Goal: Task Accomplishment & Management: Manage account settings

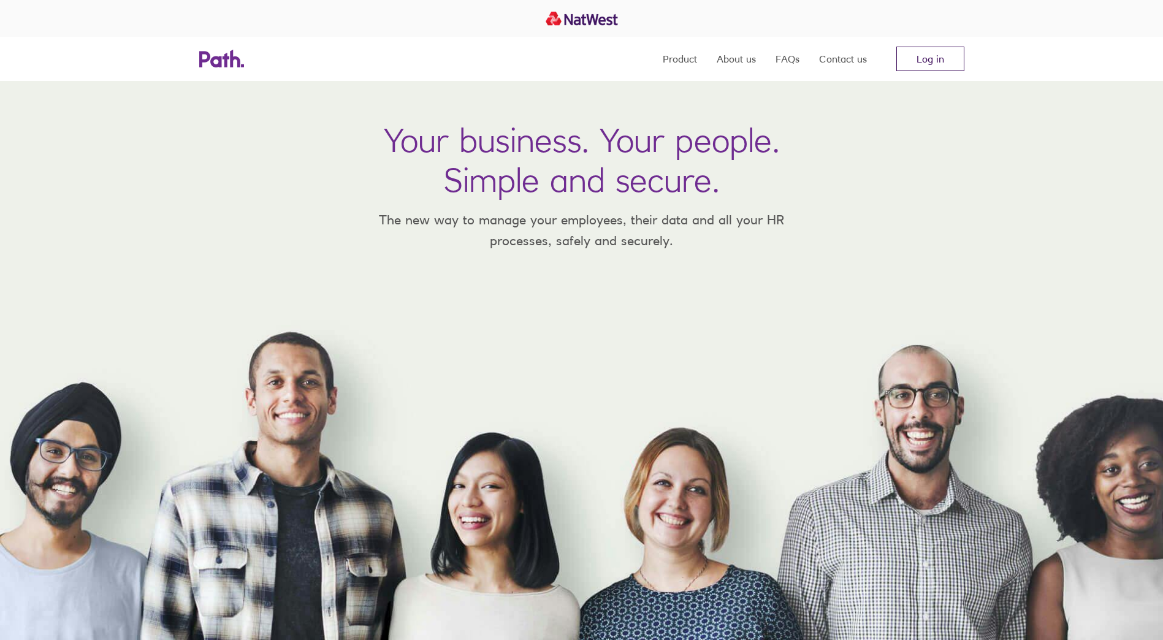
click at [932, 59] on link "Log in" at bounding box center [931, 59] width 68 height 25
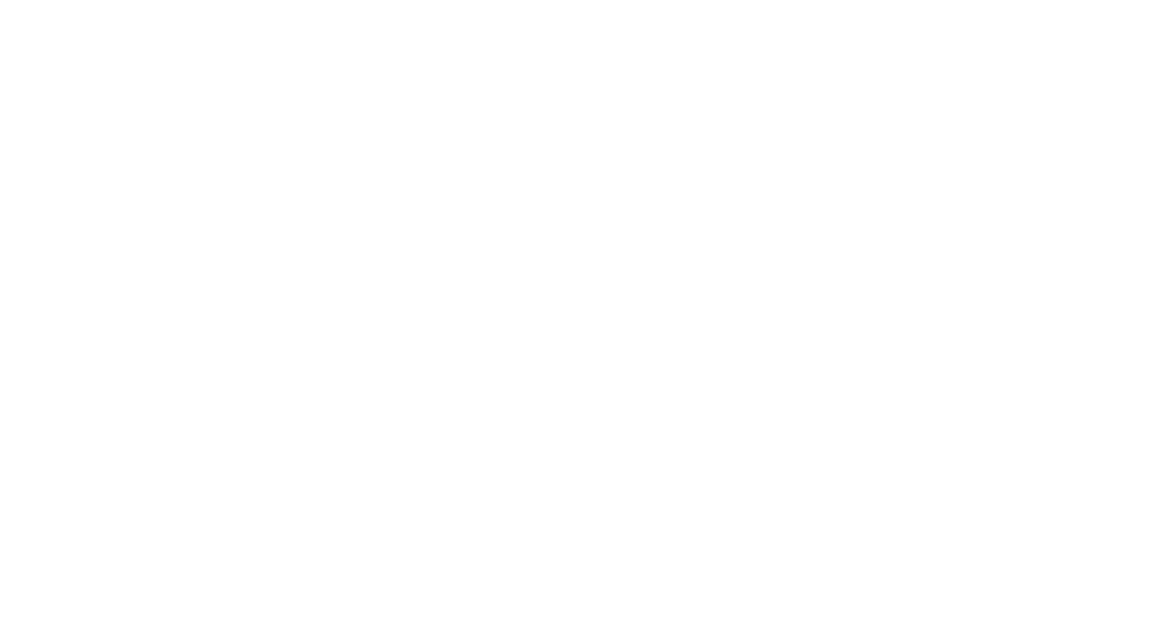
click at [178, 268] on div at bounding box center [586, 320] width 1173 height 640
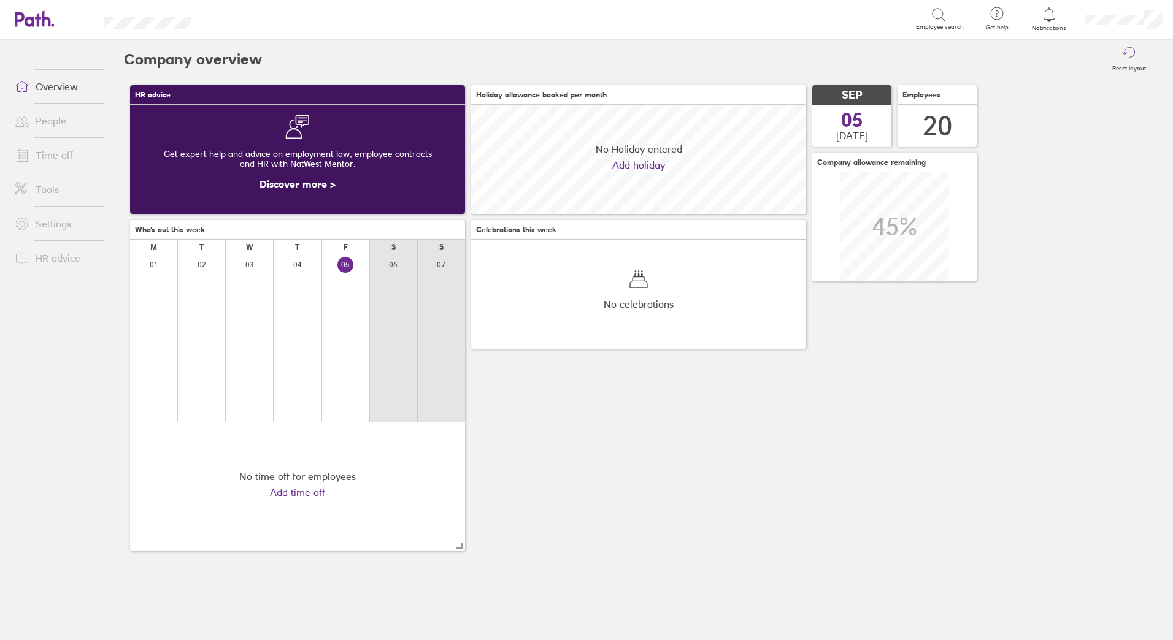
scroll to position [109, 335]
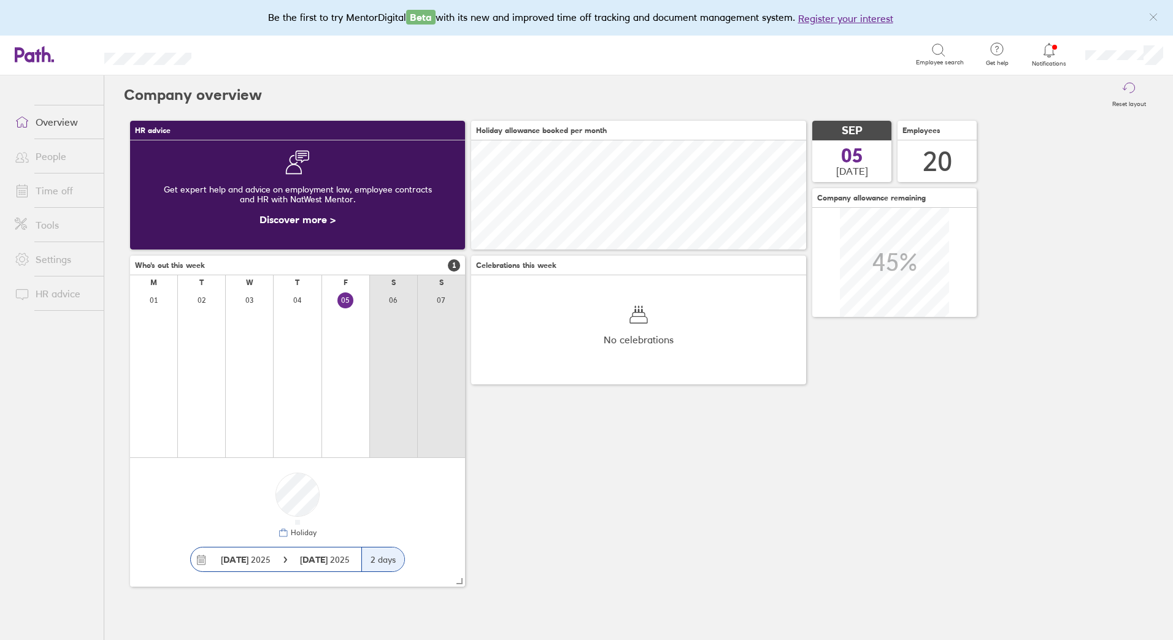
click at [53, 187] on link "Time off" at bounding box center [54, 190] width 99 height 25
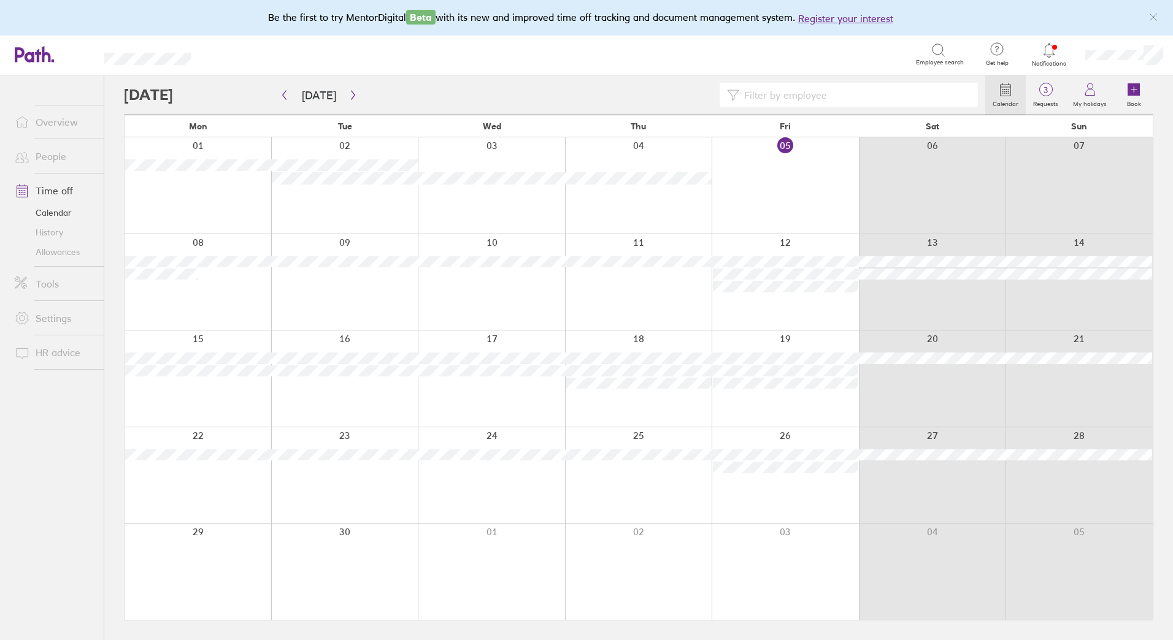
click at [515, 86] on div at bounding box center [554, 95] width 861 height 25
click at [349, 92] on icon "button" at bounding box center [352, 95] width 9 height 10
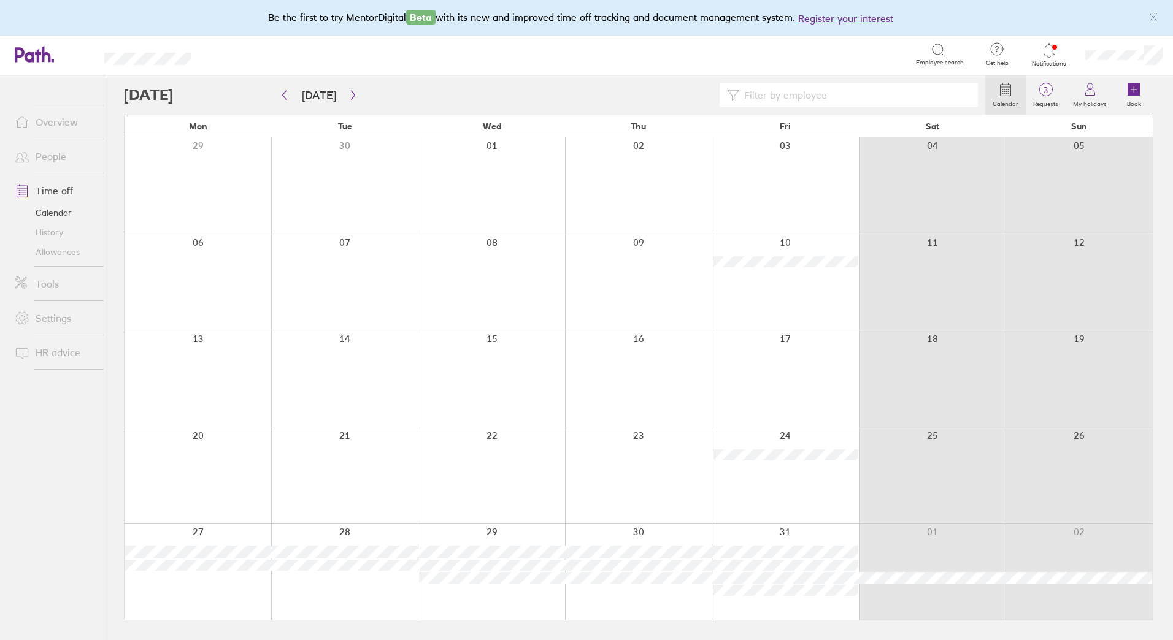
click at [59, 249] on link "Allowances" at bounding box center [54, 252] width 99 height 20
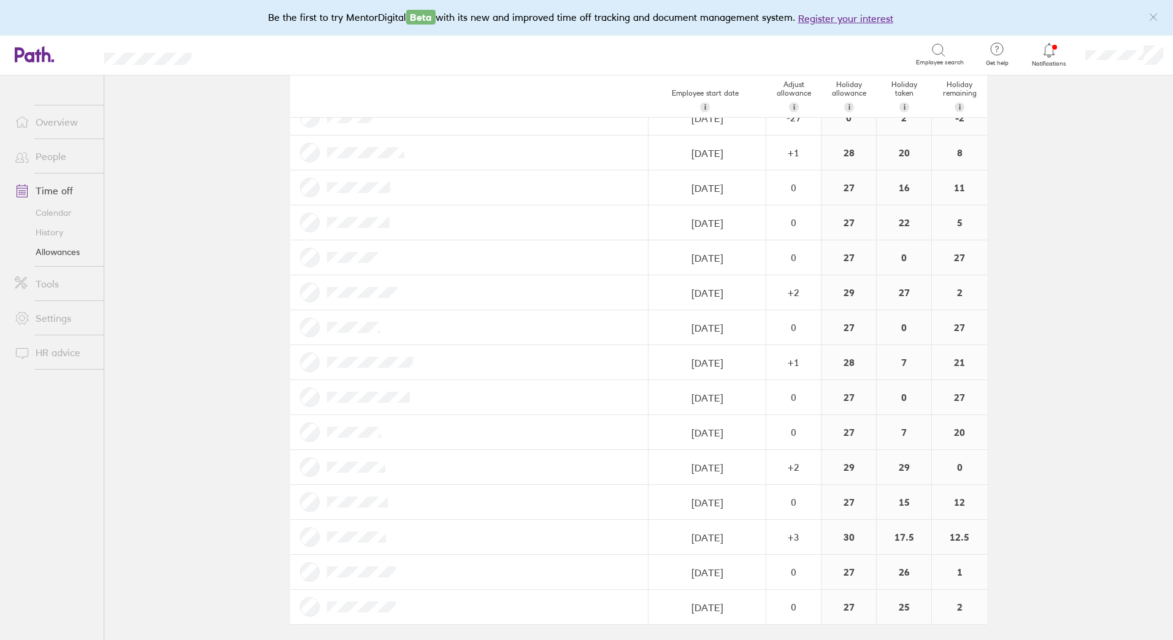
scroll to position [261, 0]
click at [56, 193] on link "Time off" at bounding box center [54, 190] width 99 height 25
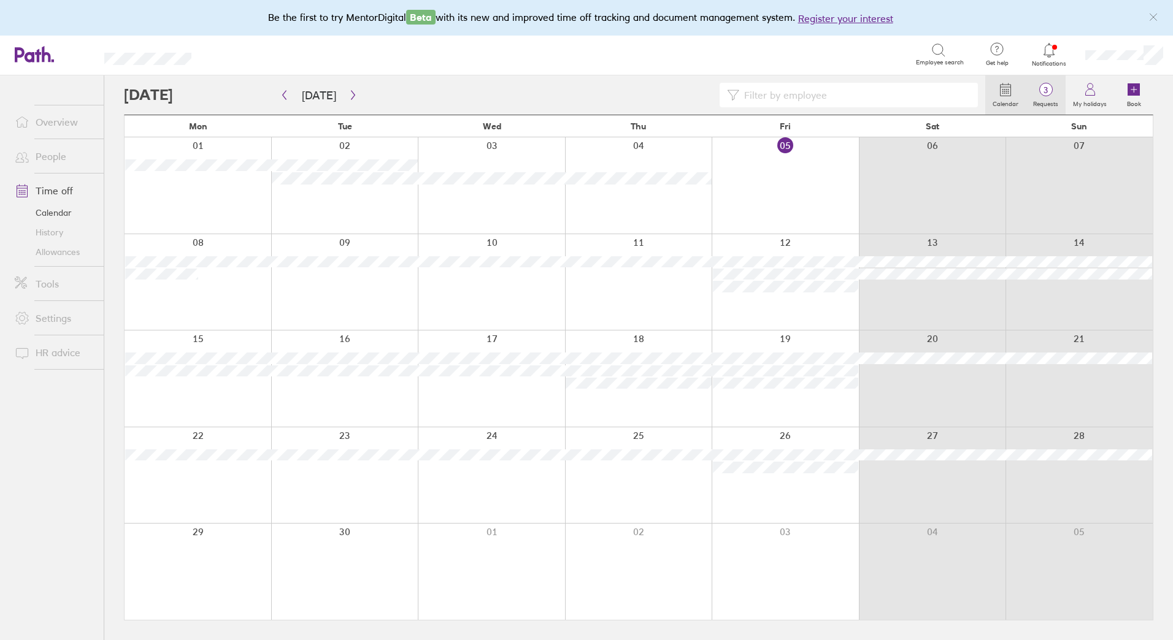
click at [1050, 92] on span "3" at bounding box center [1045, 90] width 40 height 10
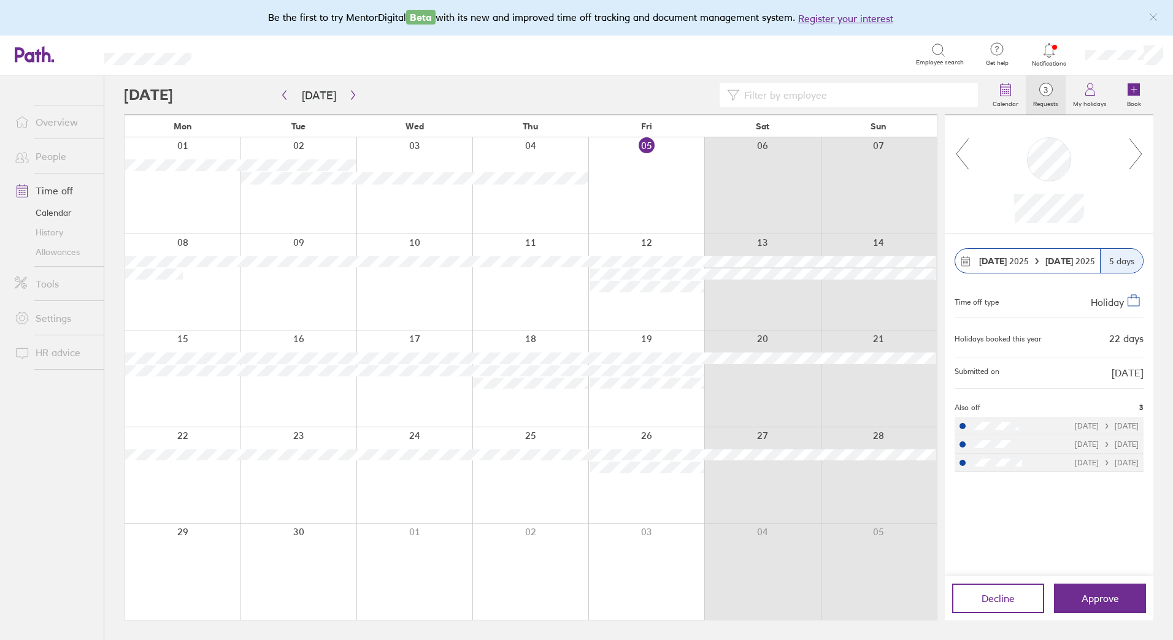
click at [1141, 153] on icon at bounding box center [1135, 153] width 15 height 33
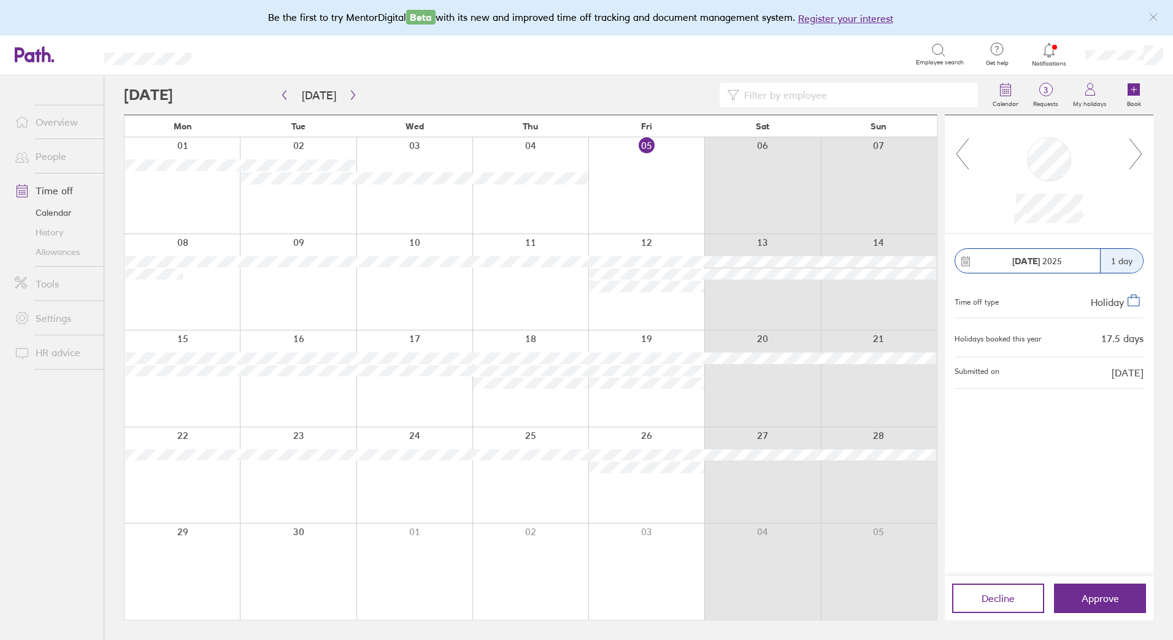
click at [1137, 153] on icon at bounding box center [1135, 153] width 15 height 33
click at [416, 88] on div at bounding box center [554, 95] width 861 height 25
click at [352, 92] on icon "button" at bounding box center [352, 95] width 9 height 10
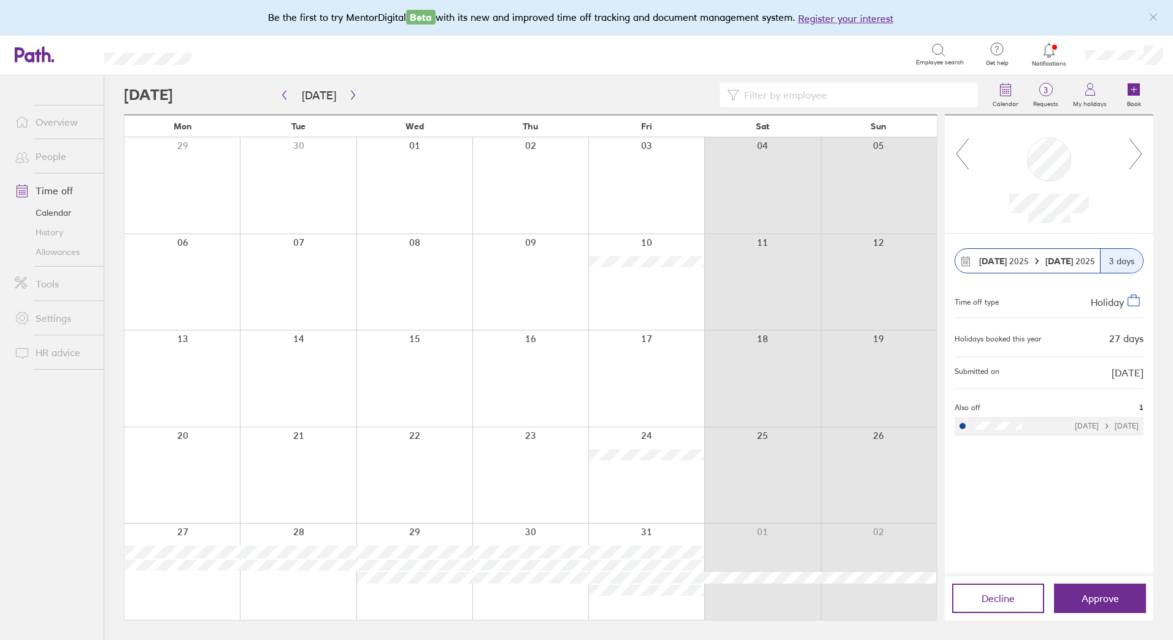
click at [1136, 146] on icon at bounding box center [1135, 153] width 15 height 33
click at [1138, 147] on icon at bounding box center [1135, 153] width 15 height 33
click at [46, 154] on link "People" at bounding box center [54, 156] width 99 height 25
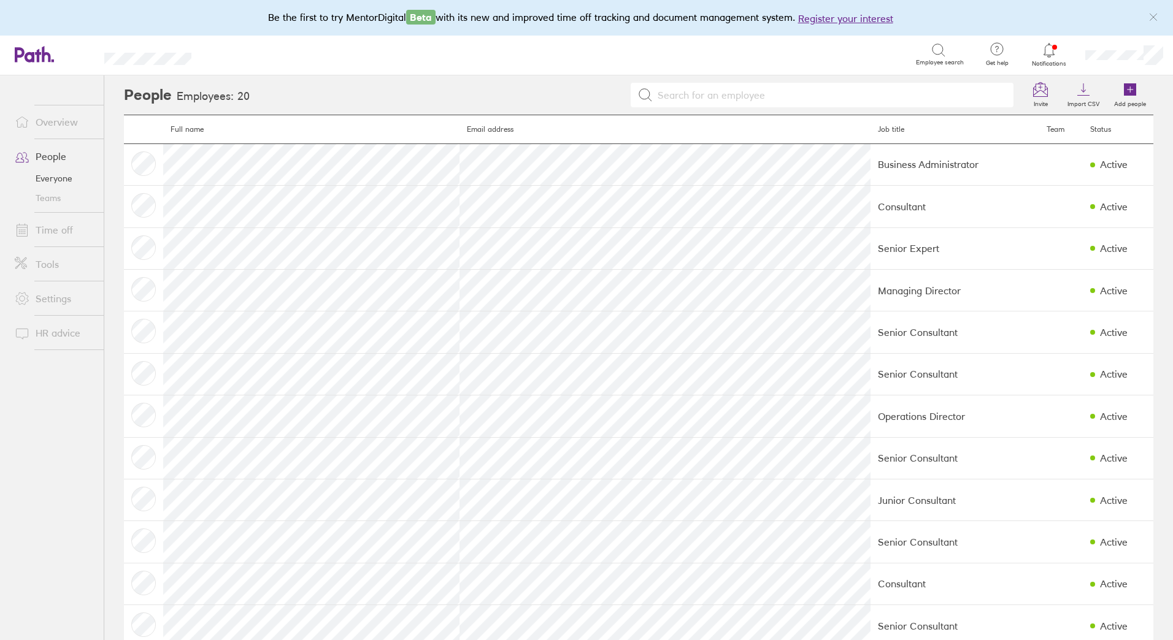
click at [53, 229] on link "Time off" at bounding box center [54, 230] width 99 height 25
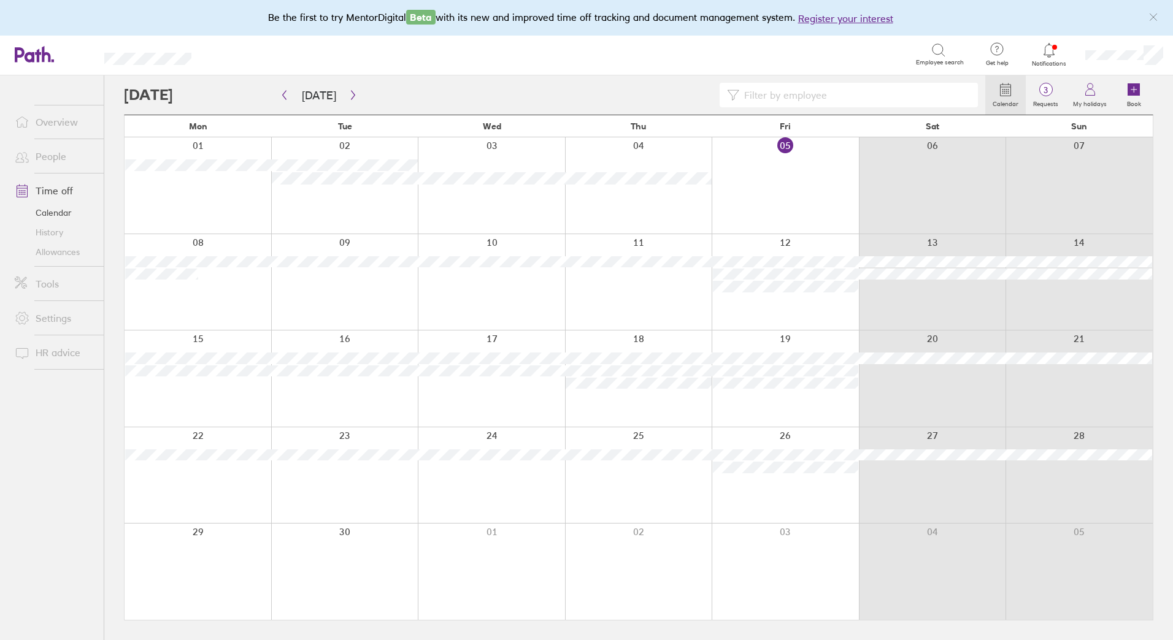
drag, startPoint x: 545, startPoint y: 93, endPoint x: 527, endPoint y: 93, distance: 17.8
click at [545, 91] on div at bounding box center [554, 95] width 861 height 25
click at [486, 93] on div at bounding box center [554, 95] width 861 height 25
click at [401, 101] on div at bounding box center [554, 95] width 861 height 25
click at [352, 94] on icon "button" at bounding box center [352, 95] width 9 height 10
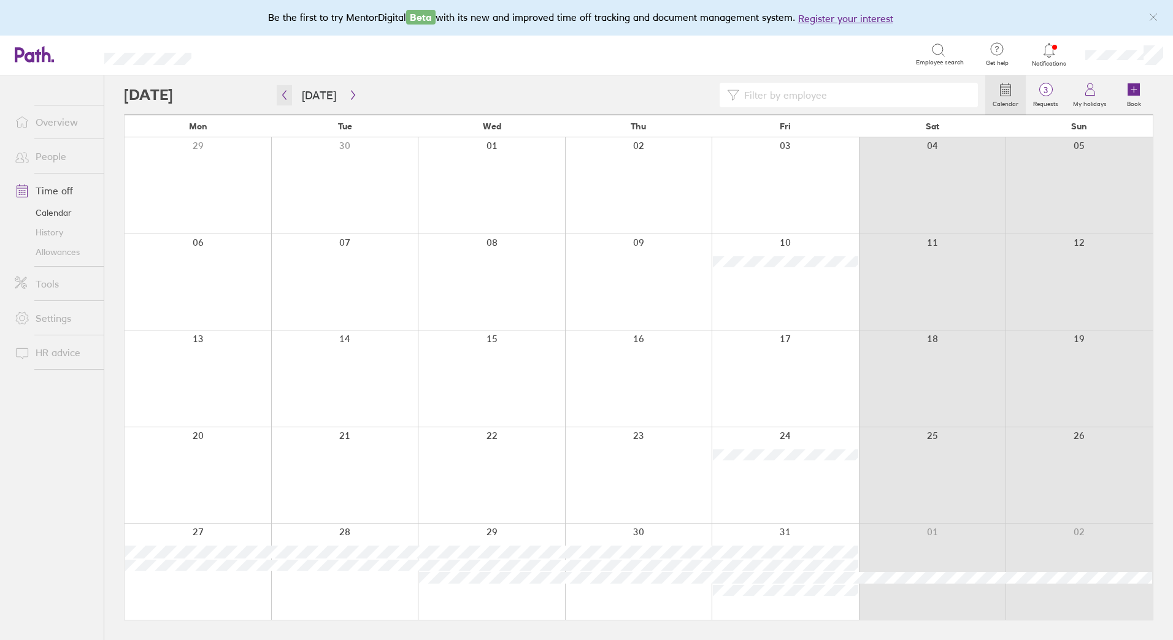
click at [283, 94] on icon "button" at bounding box center [284, 95] width 9 height 10
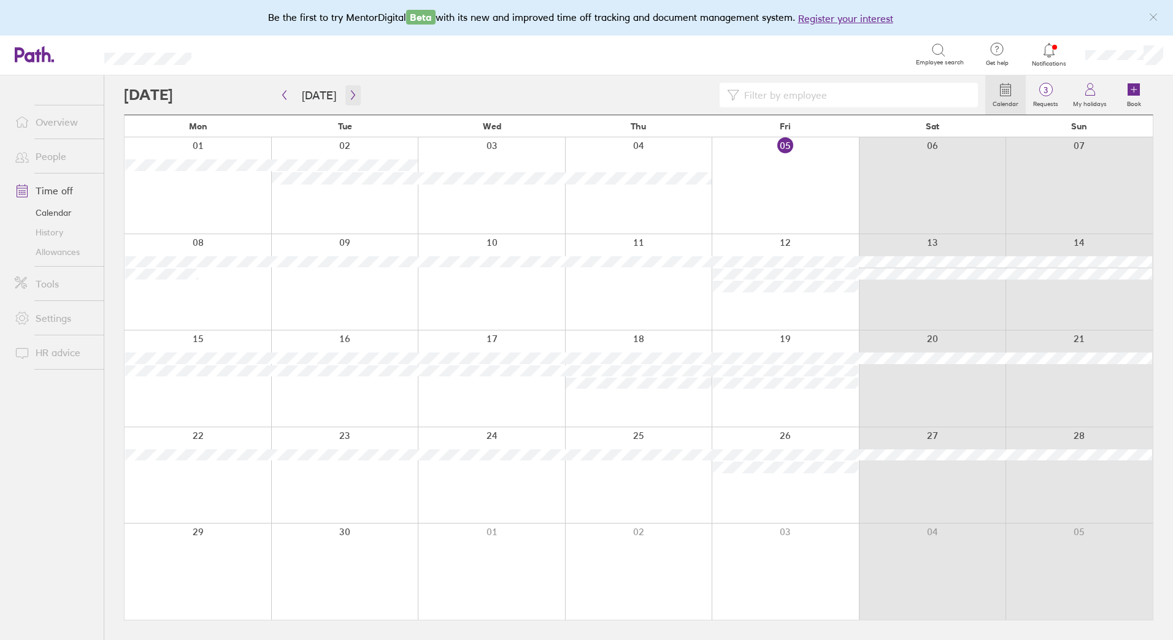
click at [352, 101] on button "button" at bounding box center [352, 95] width 15 height 20
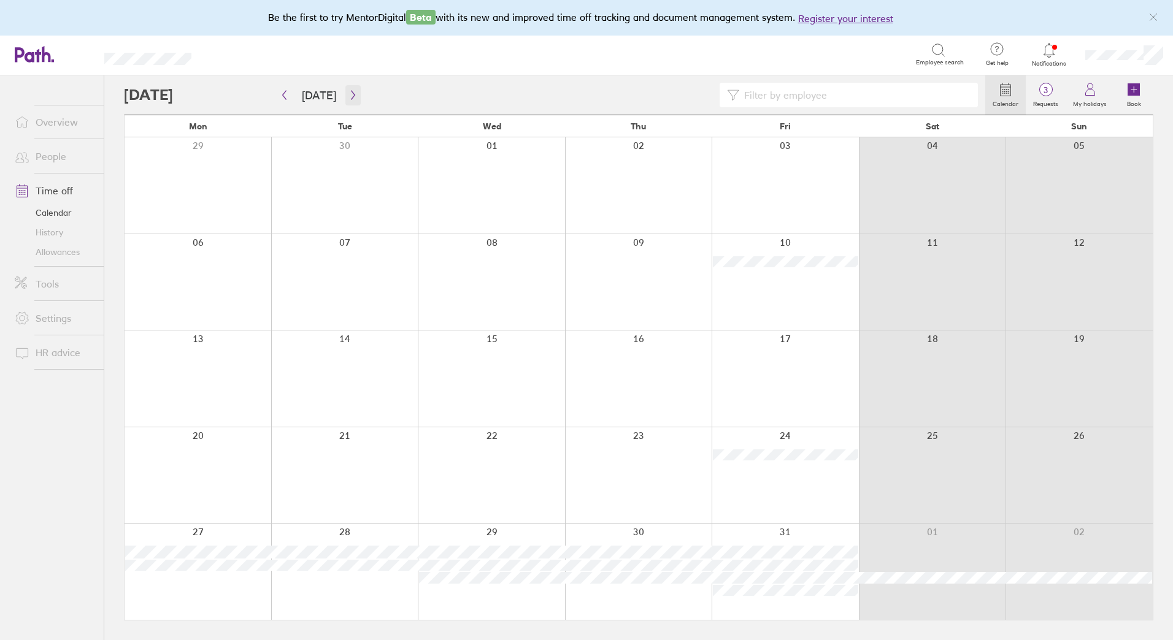
click at [351, 96] on icon "button" at bounding box center [353, 95] width 4 height 9
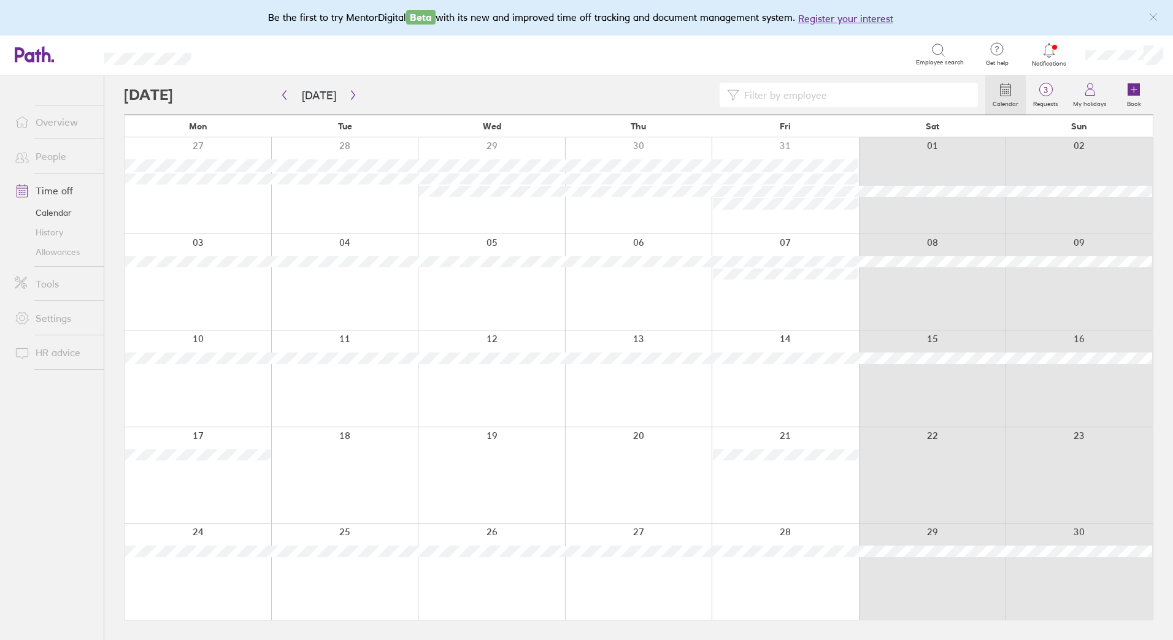
click at [46, 255] on link "Allowances" at bounding box center [54, 252] width 99 height 20
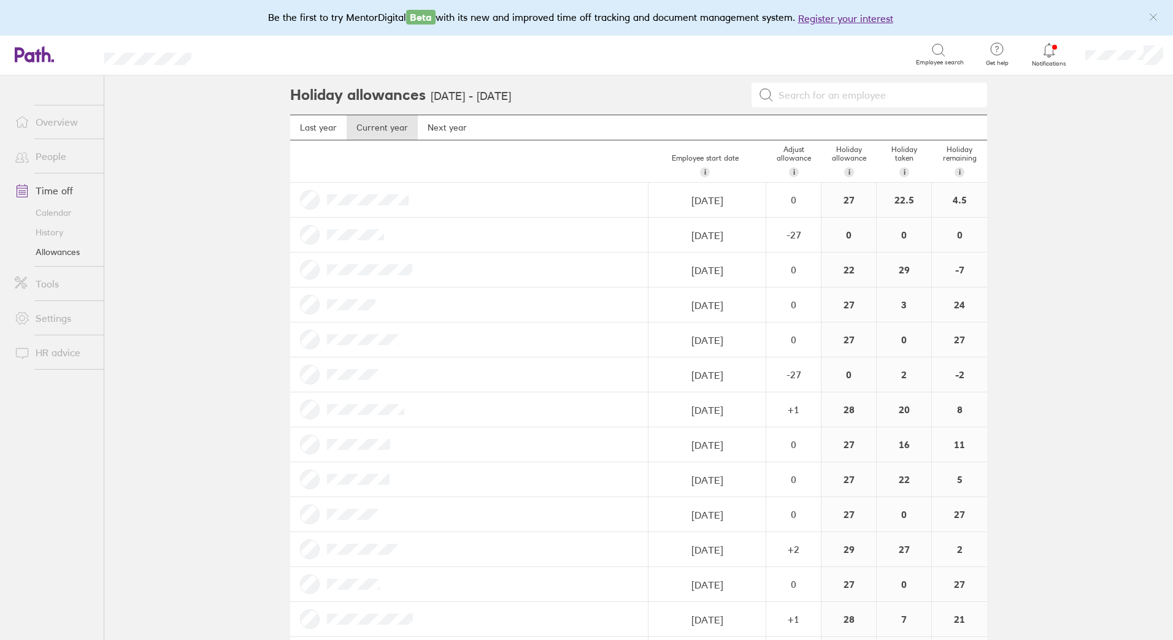
click at [53, 190] on link "Time off" at bounding box center [54, 190] width 99 height 25
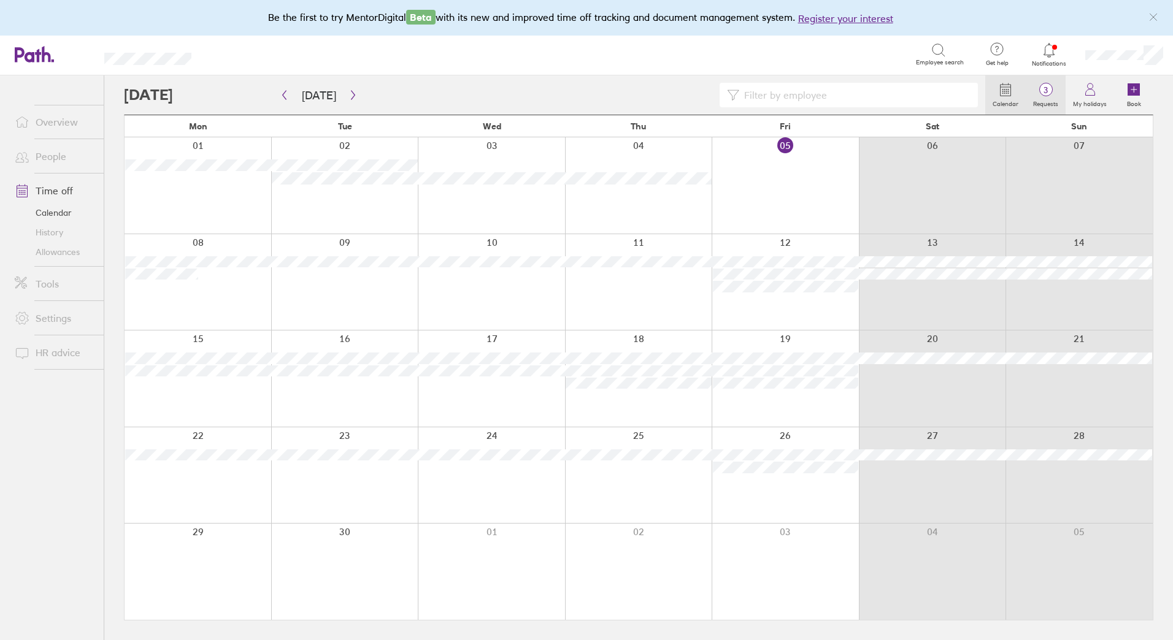
click at [1050, 93] on span "3" at bounding box center [1045, 90] width 40 height 10
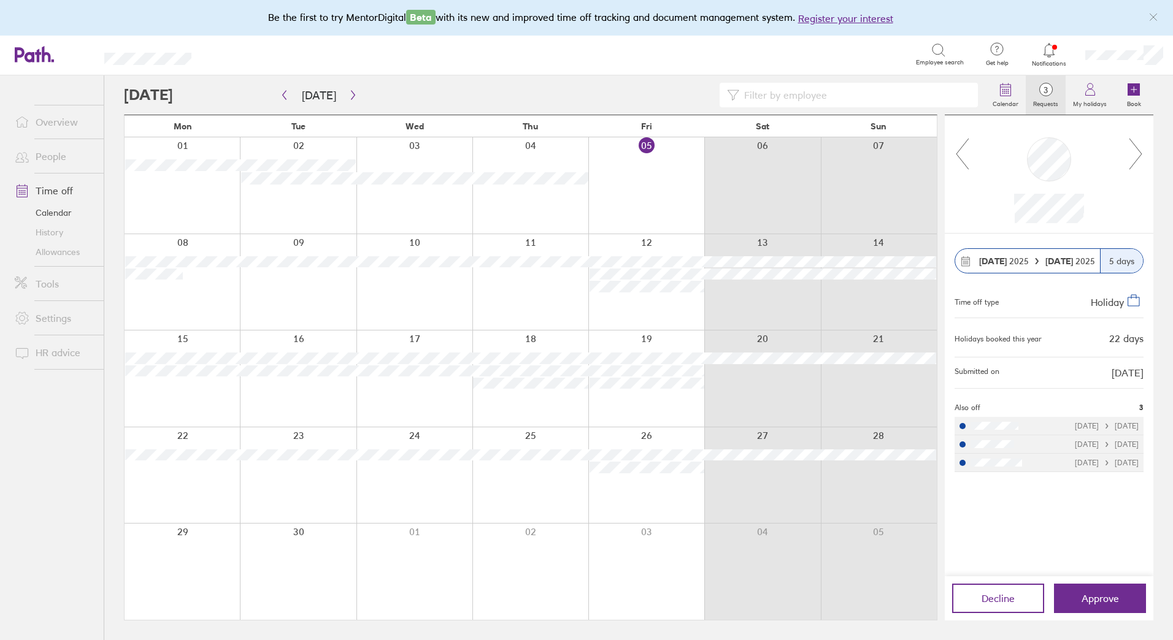
click at [1136, 156] on icon at bounding box center [1135, 153] width 15 height 33
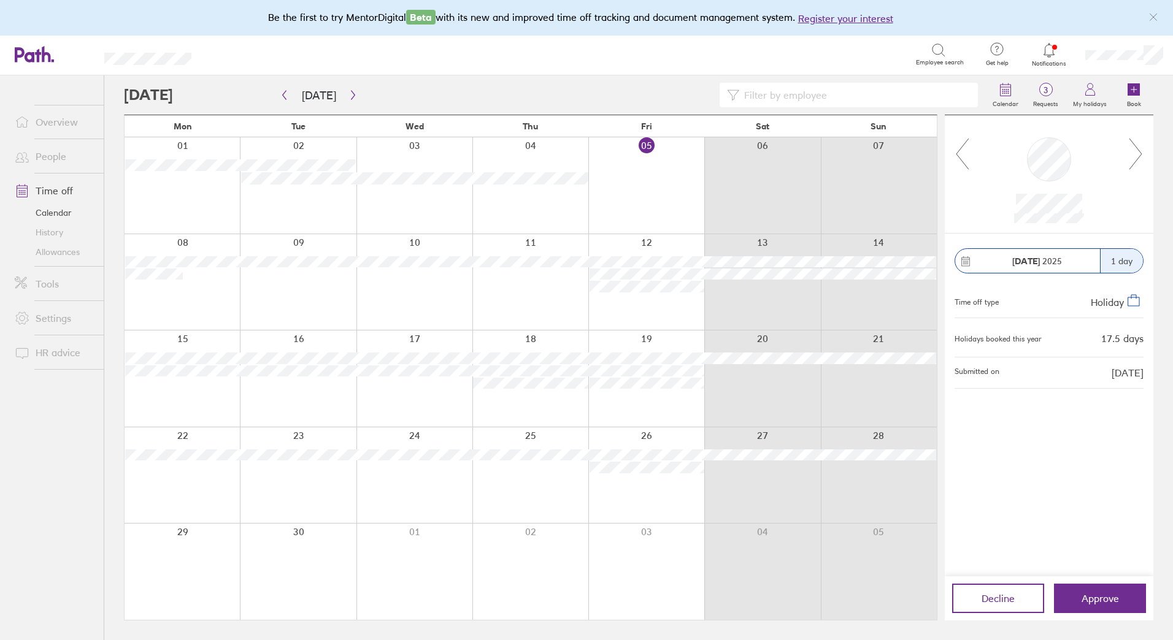
click at [1138, 156] on icon at bounding box center [1135, 153] width 15 height 33
click at [1129, 155] on icon at bounding box center [1135, 153] width 15 height 33
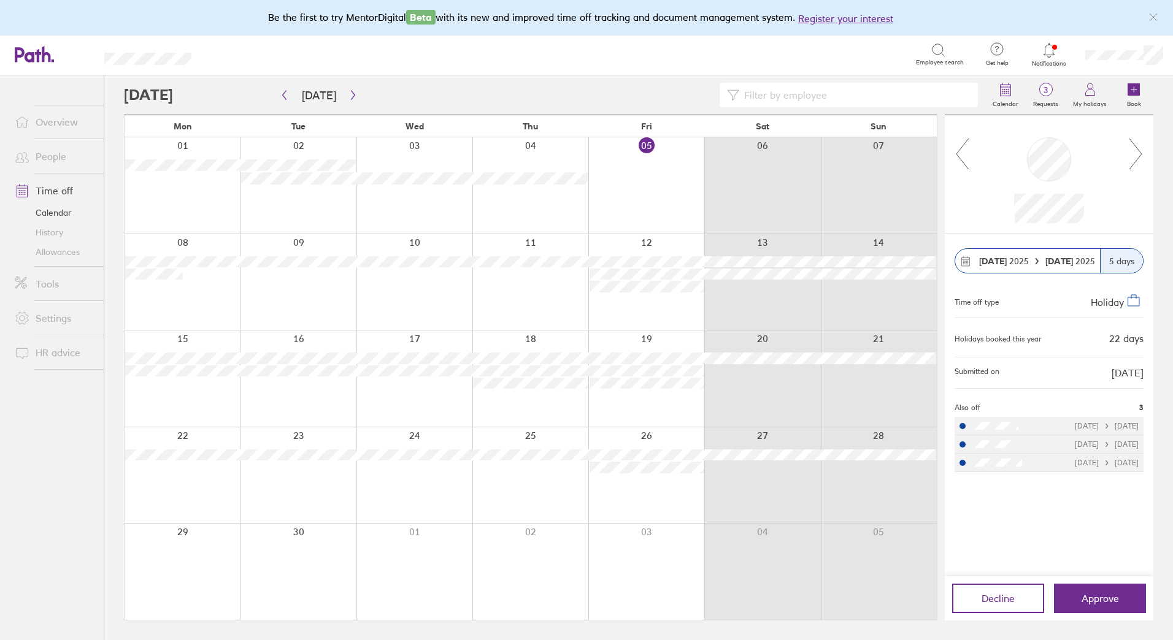
click at [1139, 151] on icon at bounding box center [1135, 154] width 12 height 31
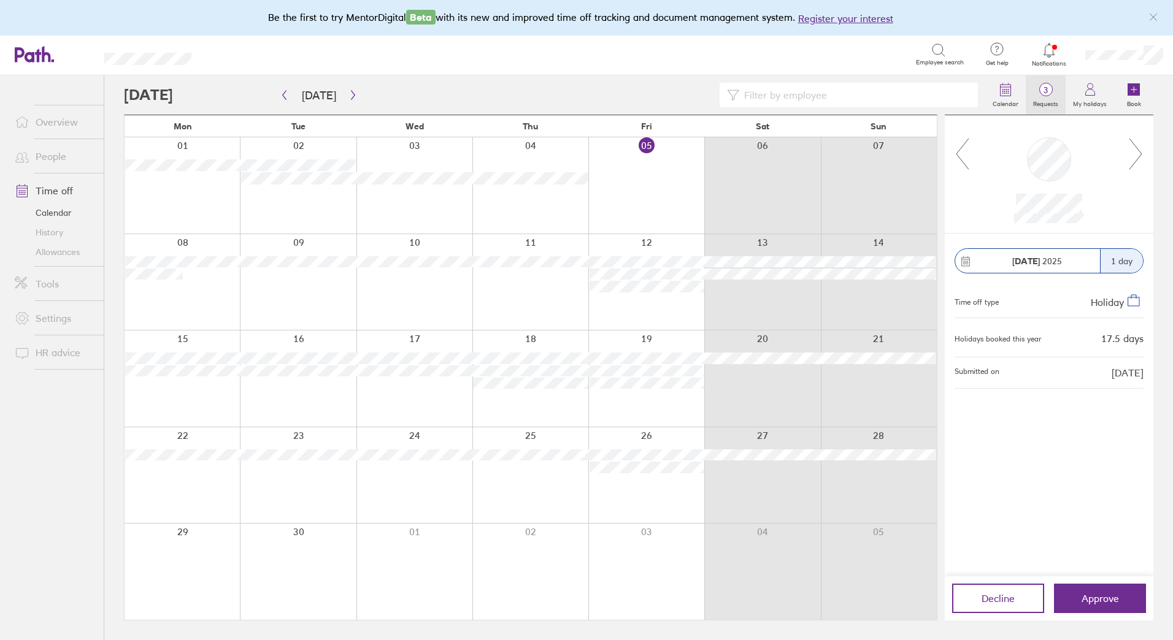
click at [1048, 90] on span "3" at bounding box center [1045, 90] width 40 height 10
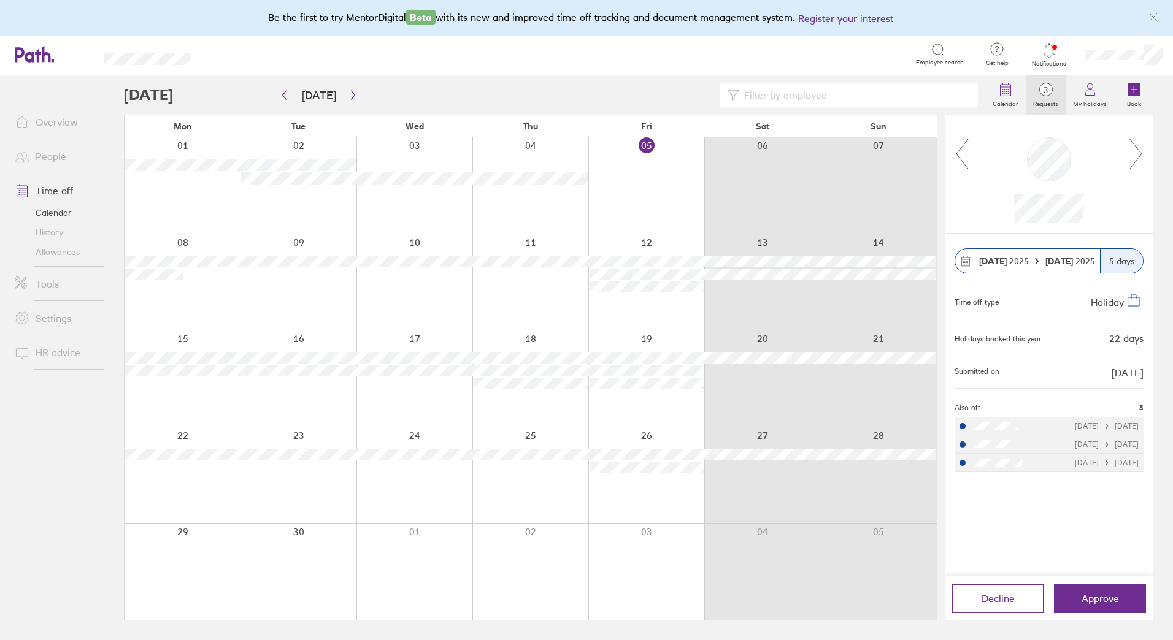
click at [666, 99] on div at bounding box center [554, 95] width 861 height 25
click at [348, 90] on icon "button" at bounding box center [352, 95] width 9 height 10
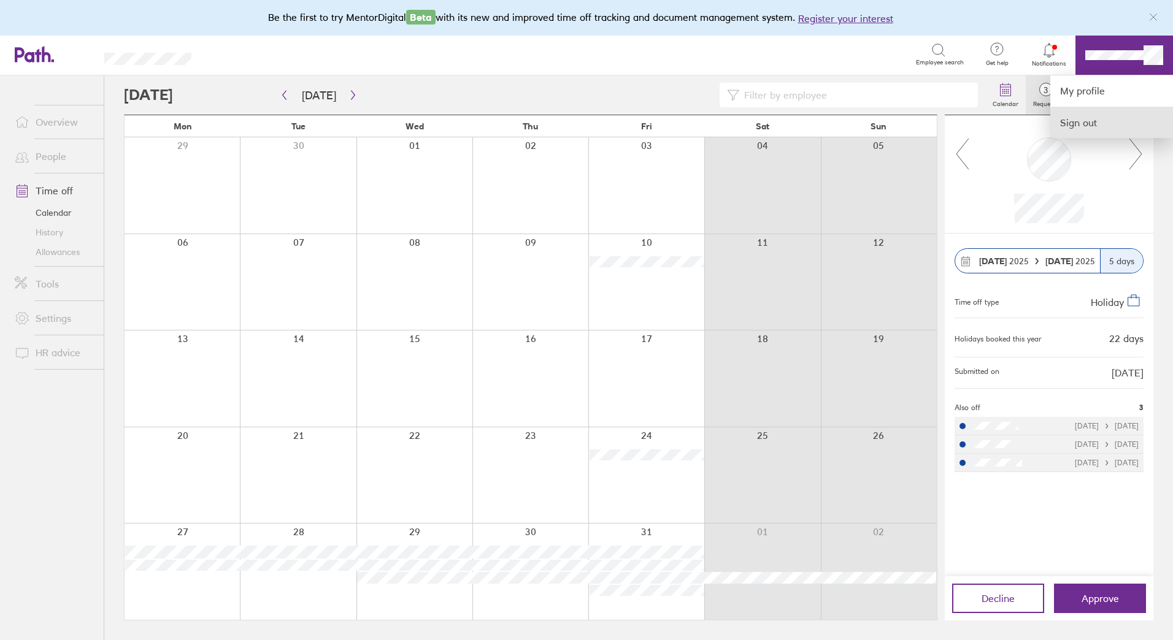
click at [1087, 121] on link "Sign out" at bounding box center [1111, 122] width 123 height 31
